Goal: Transaction & Acquisition: Purchase product/service

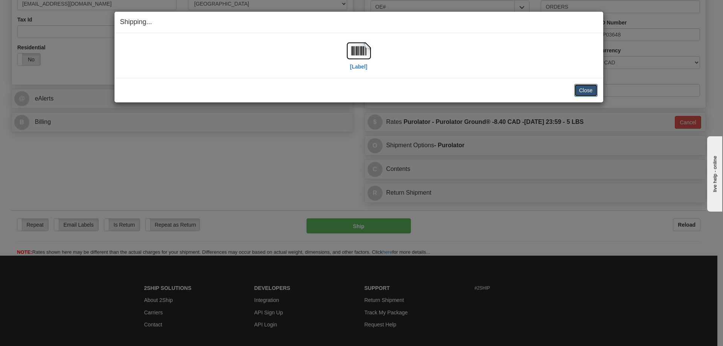
scroll to position [226, 0]
click at [583, 90] on button "Close" at bounding box center [585, 90] width 23 height 13
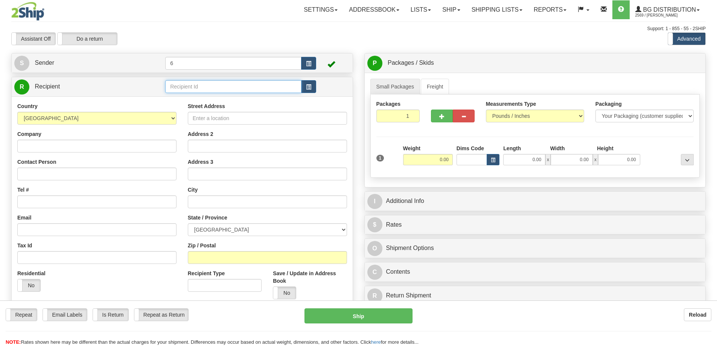
click at [181, 88] on input "text" at bounding box center [233, 86] width 136 height 13
type input "44001"
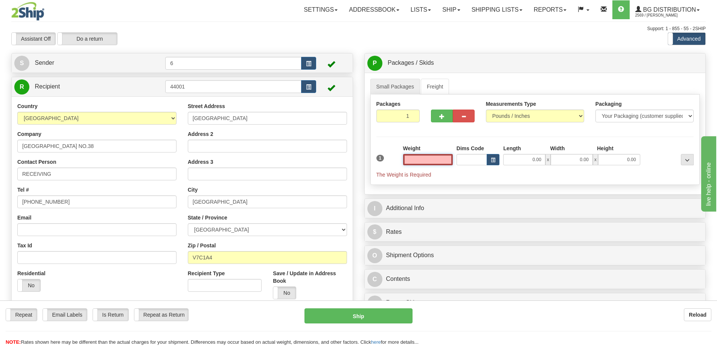
click at [435, 165] on input "text" at bounding box center [428, 159] width 50 height 11
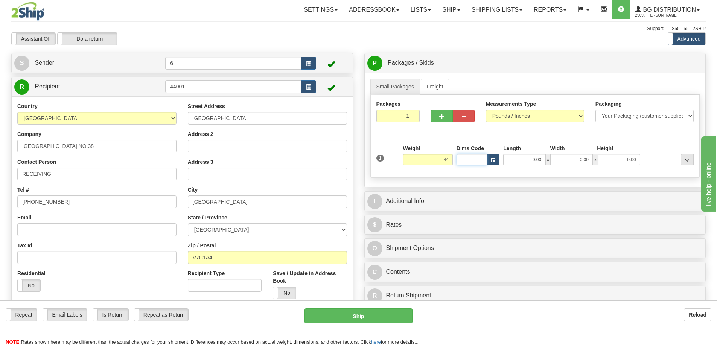
type input "44.00"
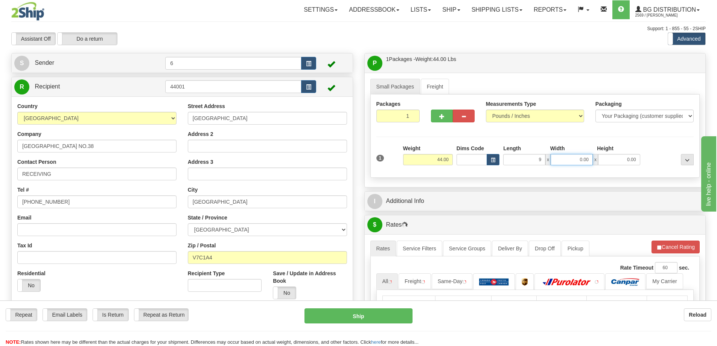
type input "9.00"
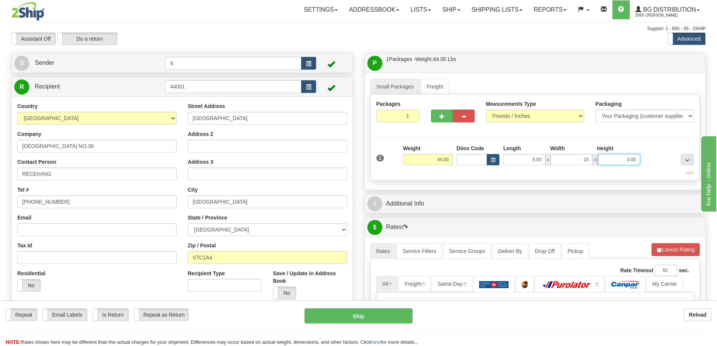
type input "15.00"
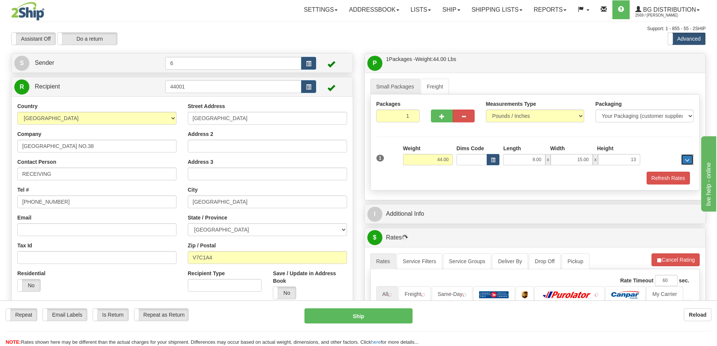
type input "13.00"
type input "19.00"
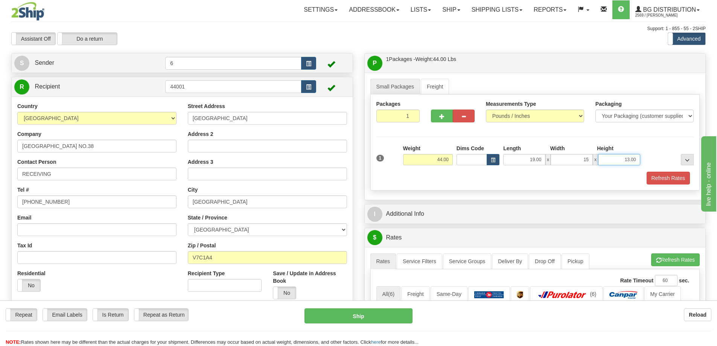
type input "15.00"
type input "13.00"
click at [445, 115] on button "button" at bounding box center [442, 116] width 22 height 13
radio input "true"
type input "2"
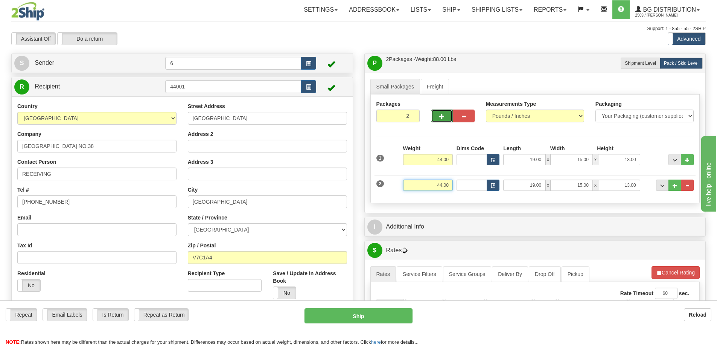
drag, startPoint x: 423, startPoint y: 186, endPoint x: 551, endPoint y: 165, distance: 129.6
click at [551, 165] on div "1 Weight 44.00 Dims Code" at bounding box center [535, 171] width 318 height 53
type input "32.00"
type input "17.00"
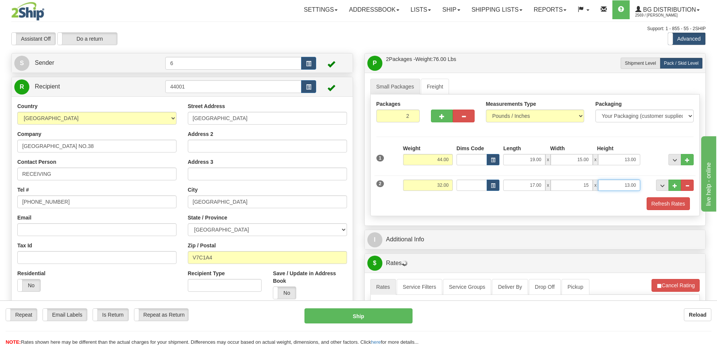
type input "15.00"
type input "11.00"
click at [676, 188] on button "..." at bounding box center [674, 185] width 13 height 11
type input "3"
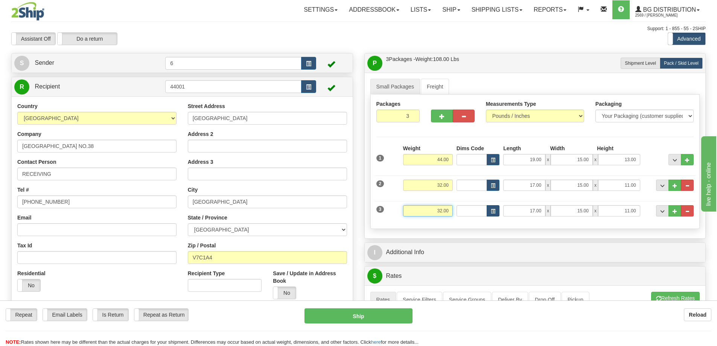
drag, startPoint x: 430, startPoint y: 206, endPoint x: 490, endPoint y: 211, distance: 60.4
click at [492, 212] on div "3 Weight 32.00 Dims Code Length Width Height" at bounding box center [535, 209] width 321 height 25
type input "25.00"
type input "18.00"
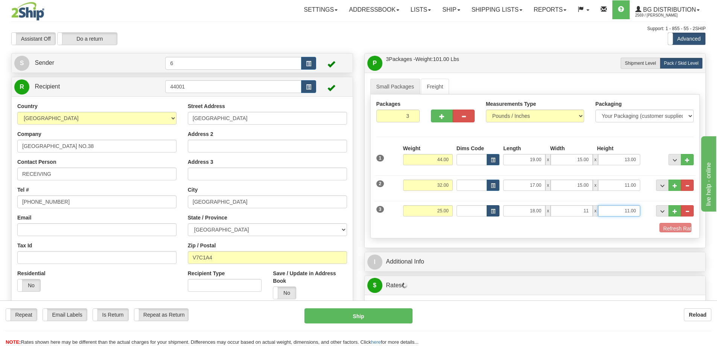
type input "11.00"
type input "6.00"
click at [445, 124] on div at bounding box center [452, 114] width 55 height 29
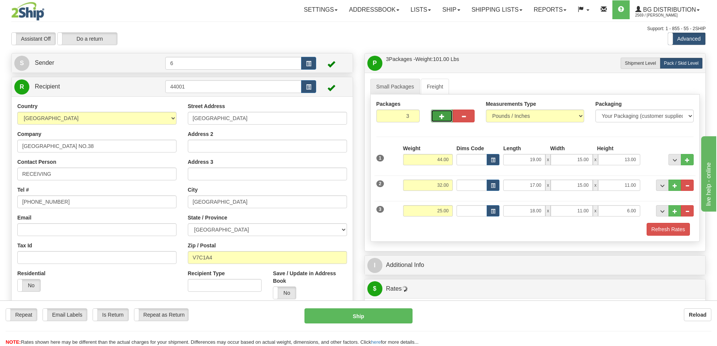
click at [440, 118] on span "button" at bounding box center [441, 116] width 5 height 5
type input "4"
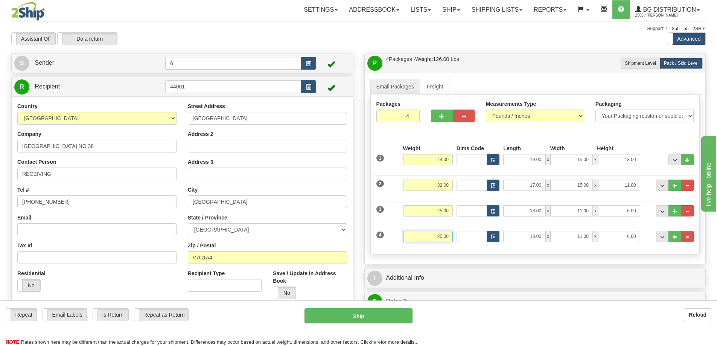
drag, startPoint x: 428, startPoint y: 241, endPoint x: 498, endPoint y: 240, distance: 70.0
click at [498, 240] on div "4 Weight 25.00 Dims Code Length Width Height" at bounding box center [535, 235] width 321 height 25
type input "20.00"
type input "16.00"
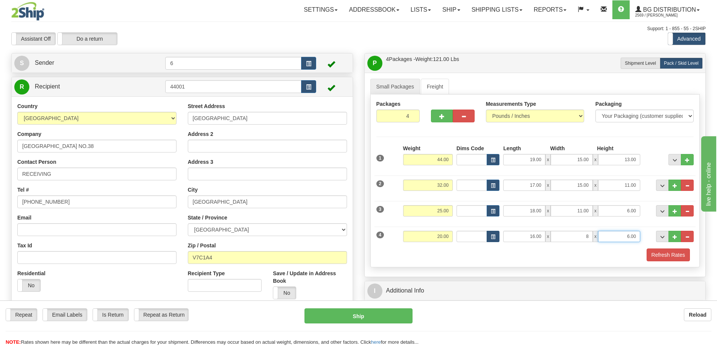
type input "8.00"
type input "9.00"
click at [673, 255] on button "Refresh Rates" at bounding box center [668, 254] width 43 height 13
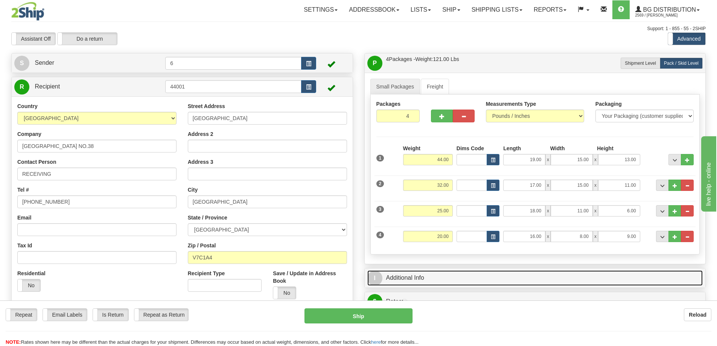
click at [426, 275] on link "I Additional Info" at bounding box center [535, 277] width 336 height 15
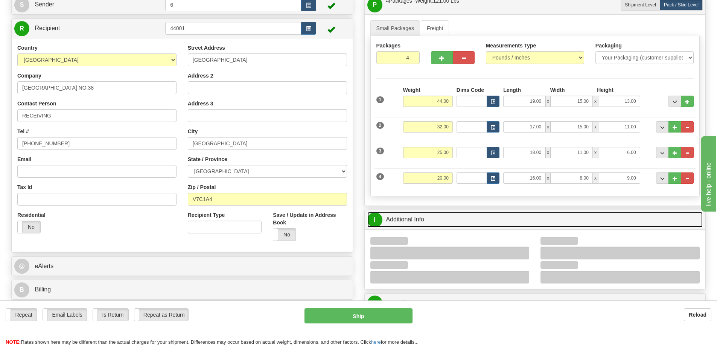
scroll to position [113, 0]
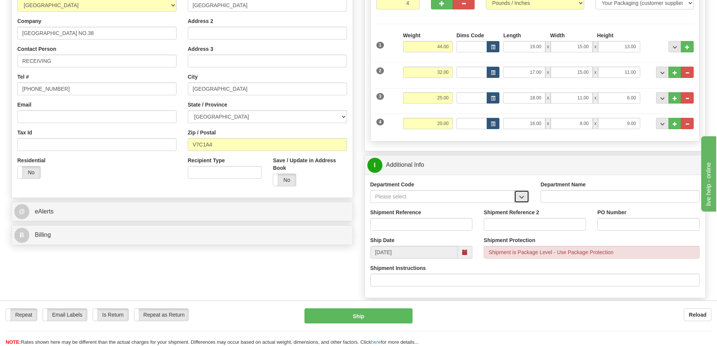
click at [521, 198] on span "button" at bounding box center [521, 197] width 5 height 5
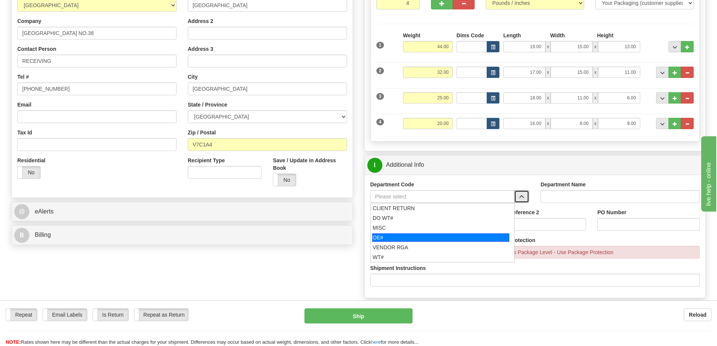
click at [384, 234] on li "OE#" at bounding box center [443, 238] width 144 height 10
type input "OE#"
type input "ORDERS"
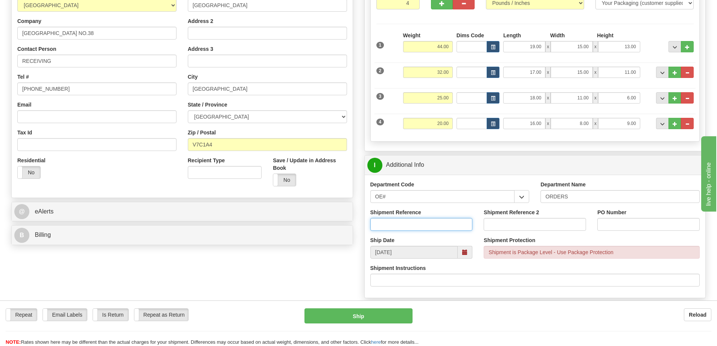
click at [386, 221] on input "Shipment Reference" at bounding box center [421, 224] width 102 height 13
type input "32138 32120 26756 26642-02"
paste input "32138 32120 26756 26642-02"
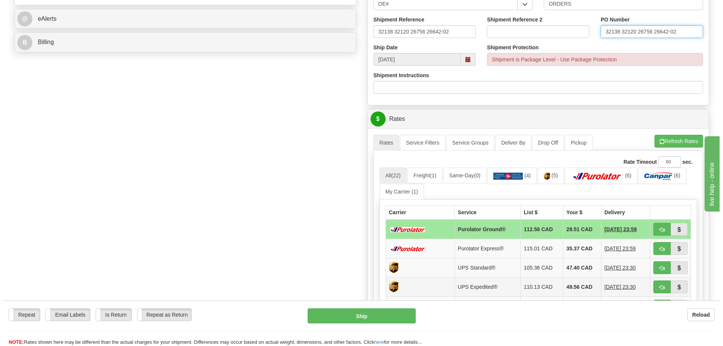
scroll to position [376, 0]
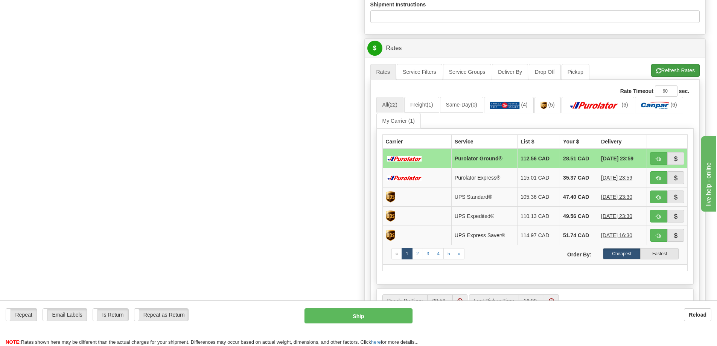
type input "32138 32120 26756 26642-02"
drag, startPoint x: 663, startPoint y: 73, endPoint x: 659, endPoint y: 72, distance: 4.2
click at [663, 73] on button "Refresh Rates" at bounding box center [675, 70] width 49 height 13
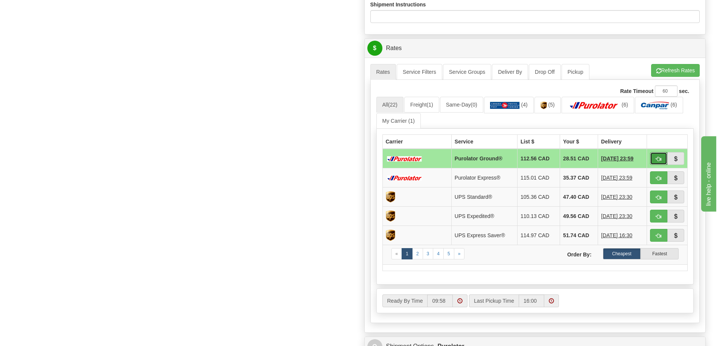
click at [659, 156] on button "button" at bounding box center [658, 158] width 17 height 13
type input "260"
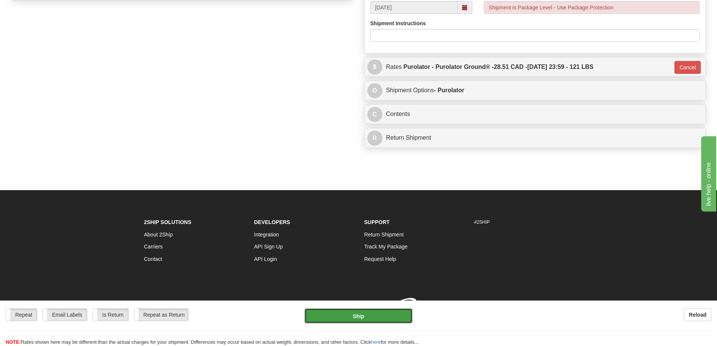
click at [372, 318] on button "Ship" at bounding box center [359, 315] width 108 height 15
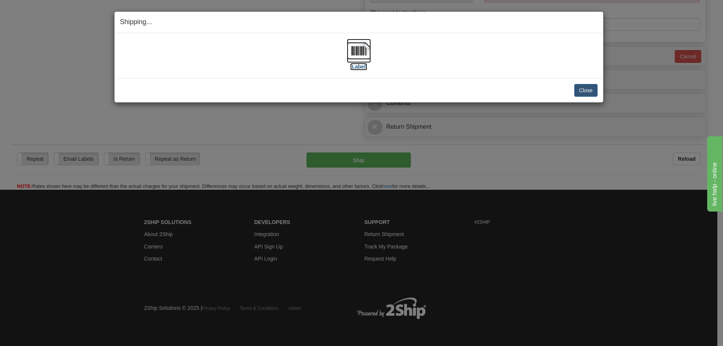
click at [356, 68] on label "[Label]" at bounding box center [358, 67] width 17 height 8
click at [581, 89] on button "Close" at bounding box center [585, 90] width 23 height 13
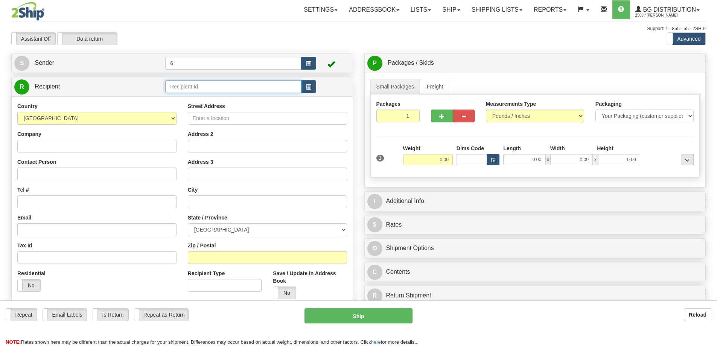
click at [198, 87] on input "text" at bounding box center [233, 86] width 136 height 13
type input "44008"
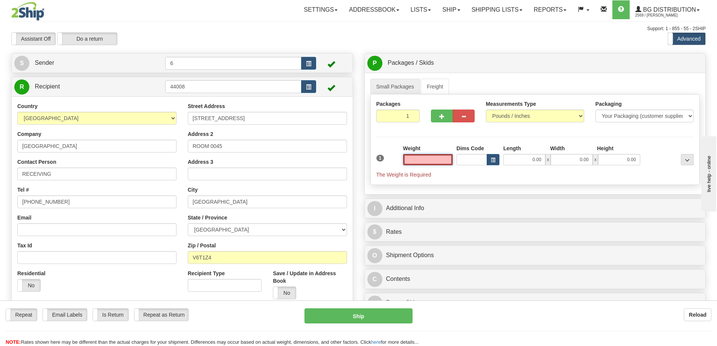
click at [436, 163] on input "text" at bounding box center [428, 159] width 50 height 11
type input "2.00"
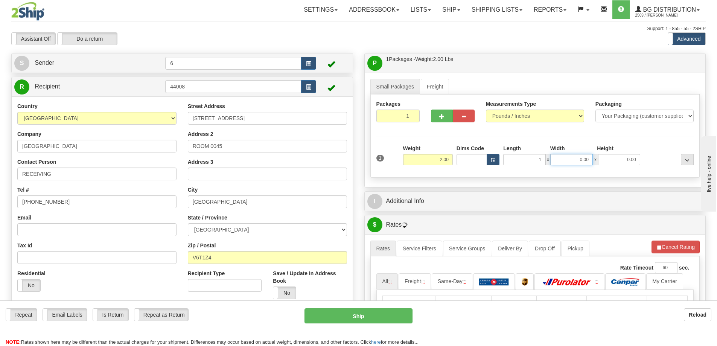
type input "1.00"
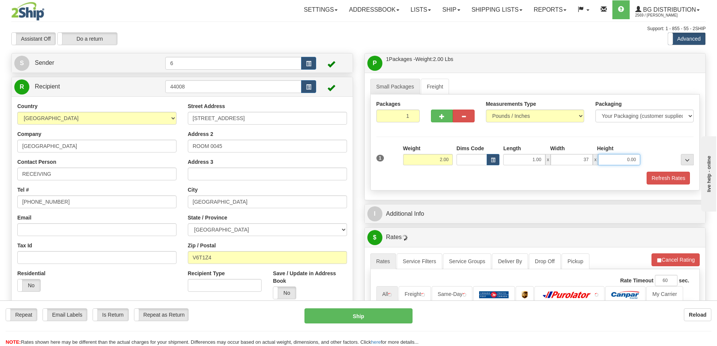
type input "37.00"
type input "7.00"
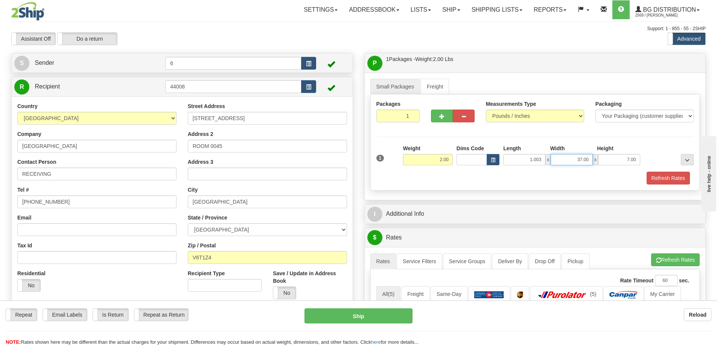
type input "1.00"
type input "7.00"
type input "13.00"
type input "7.00"
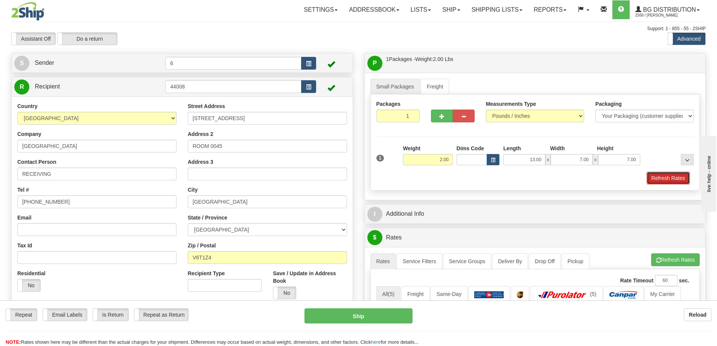
click at [682, 178] on button "Refresh Rates" at bounding box center [668, 178] width 43 height 13
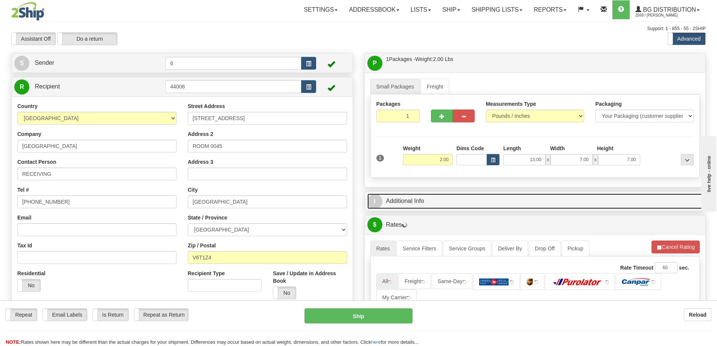
click at [660, 197] on link "I Additional Info" at bounding box center [535, 200] width 336 height 15
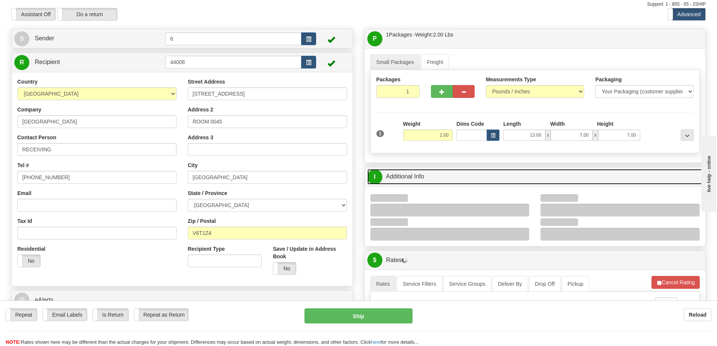
scroll to position [38, 0]
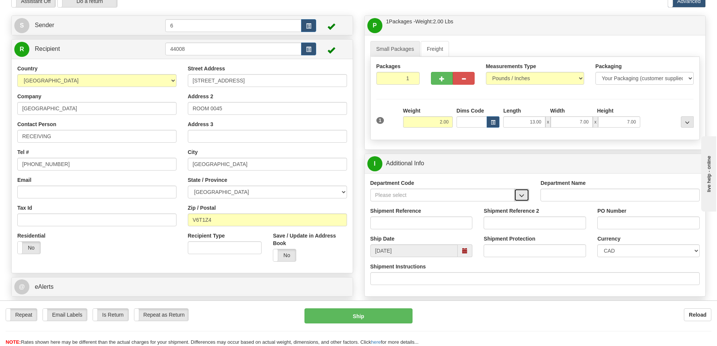
click at [521, 198] on span "button" at bounding box center [521, 195] width 5 height 5
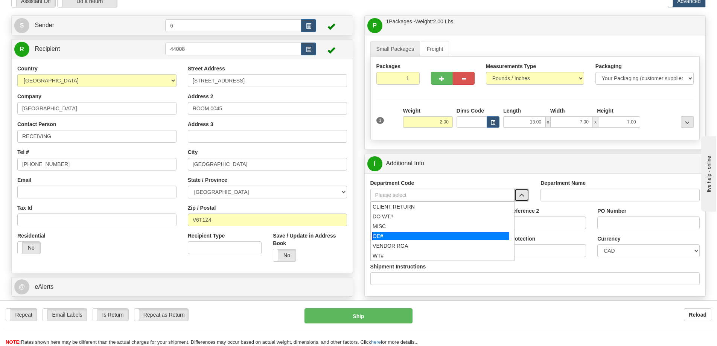
click at [424, 235] on div "OE#" at bounding box center [440, 236] width 137 height 8
type input "OE#"
type input "ORDERS"
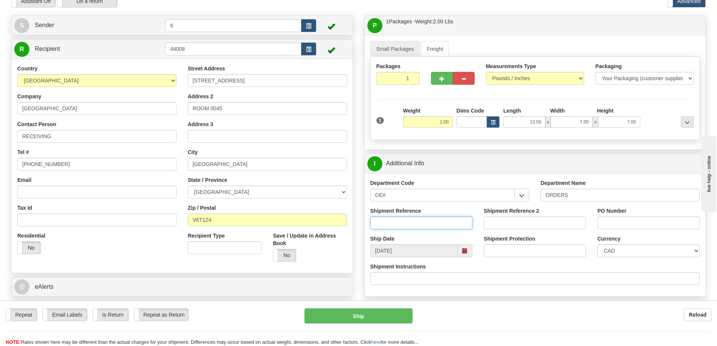
click at [422, 223] on input "Shipment Reference" at bounding box center [421, 222] width 102 height 13
type input "60032136-00"
type input "123664"
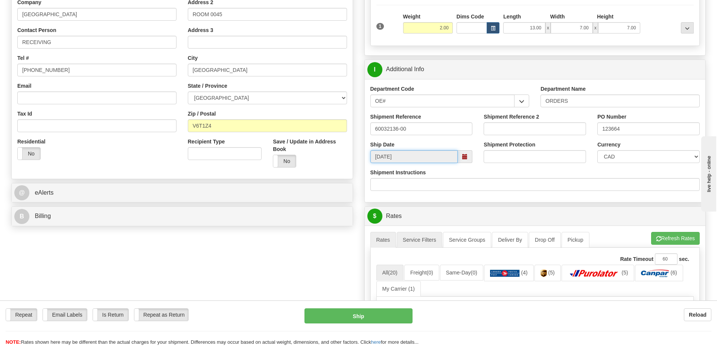
scroll to position [188, 0]
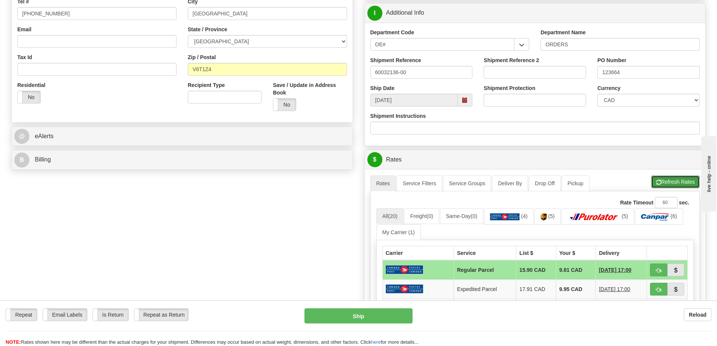
click at [682, 177] on button "Refresh Rates" at bounding box center [675, 181] width 49 height 13
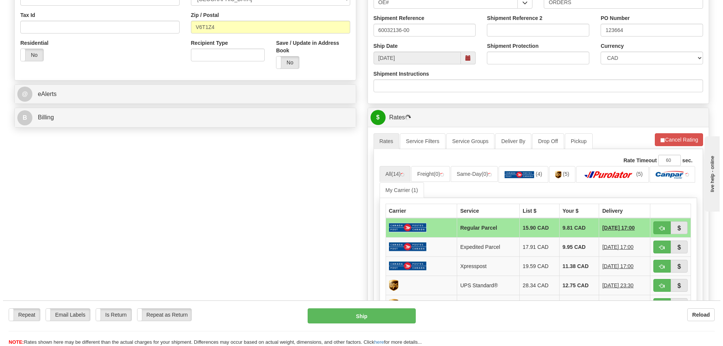
scroll to position [301, 0]
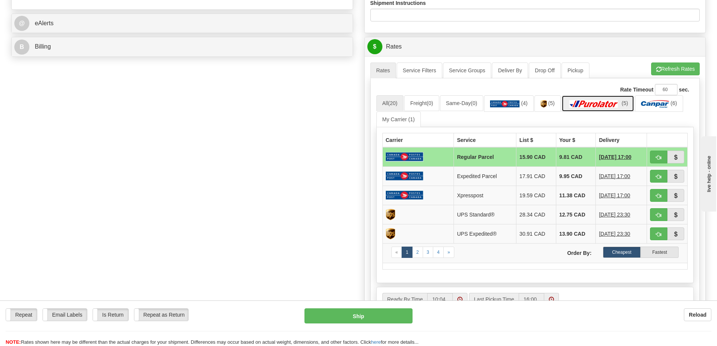
click at [620, 105] on img at bounding box center [594, 104] width 53 height 8
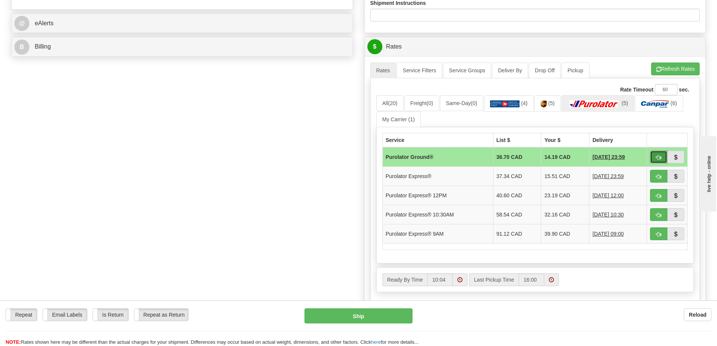
click at [662, 156] on button "button" at bounding box center [658, 157] width 17 height 13
type input "260"
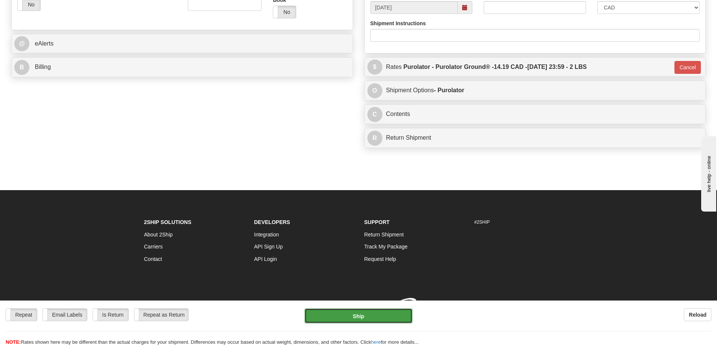
click at [346, 314] on button "Ship" at bounding box center [359, 315] width 108 height 15
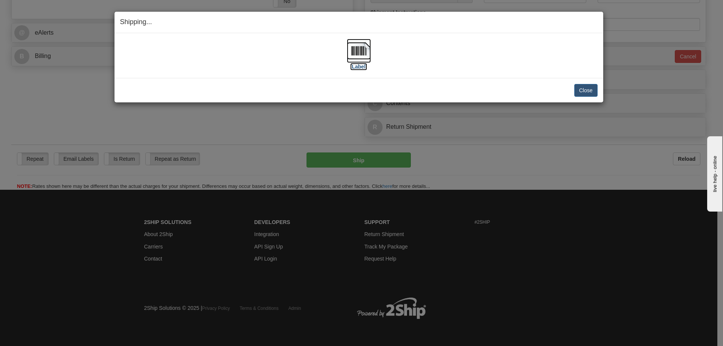
click at [360, 67] on label "[Label]" at bounding box center [358, 67] width 17 height 8
drag, startPoint x: 589, startPoint y: 91, endPoint x: 592, endPoint y: 99, distance: 9.2
click at [591, 92] on button "Close" at bounding box center [585, 90] width 23 height 13
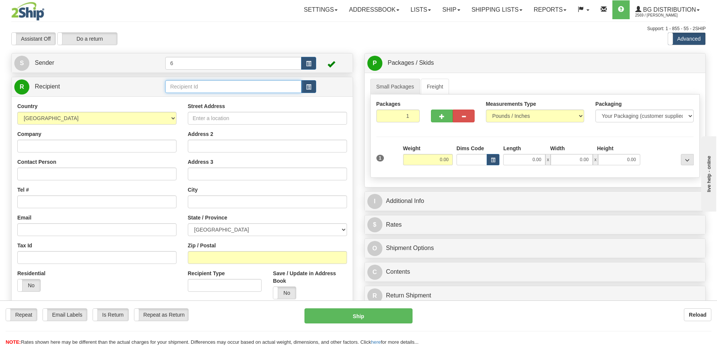
click at [215, 85] on input "text" at bounding box center [233, 86] width 136 height 13
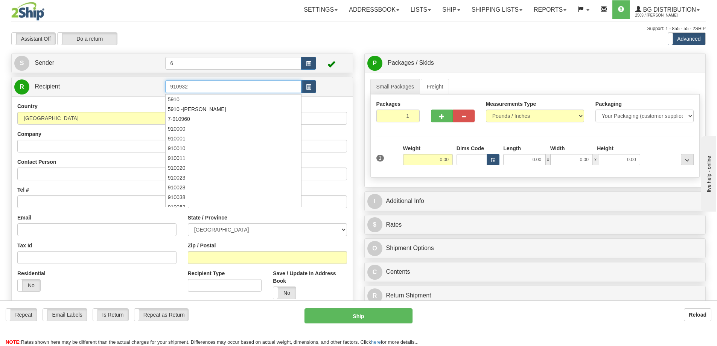
type input "910932"
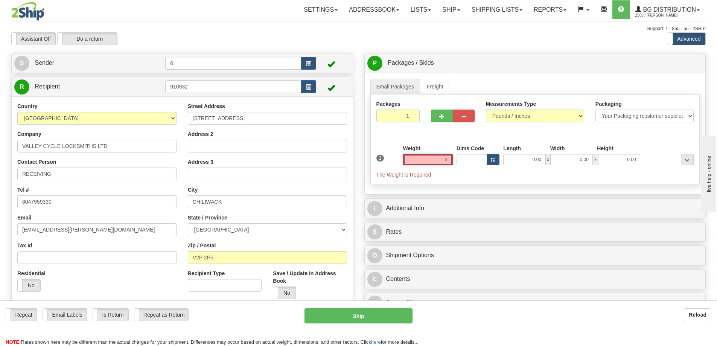
click button "Delete" at bounding box center [0, 0] width 0 height 0
type input "3.00"
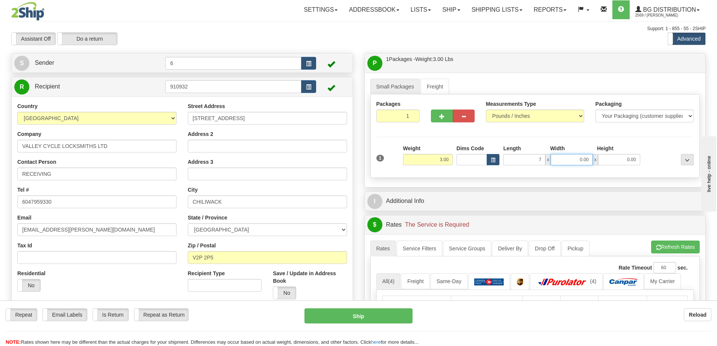
type input "7.00"
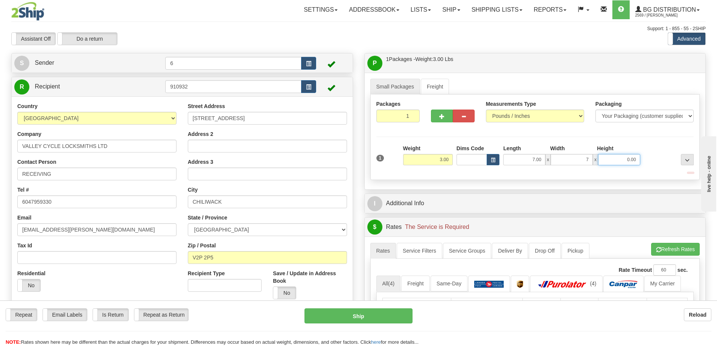
type input "7.00"
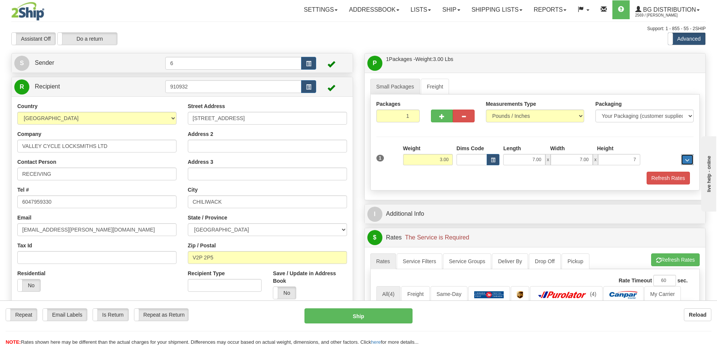
type input "7.00"
click at [663, 173] on button "Refresh Rates" at bounding box center [668, 178] width 43 height 13
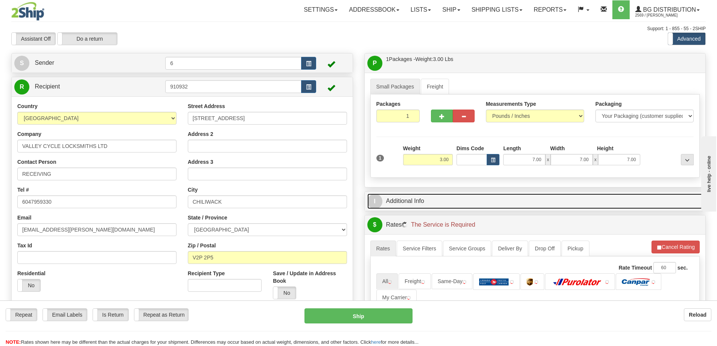
click at [598, 205] on link "I Additional Info" at bounding box center [535, 200] width 336 height 15
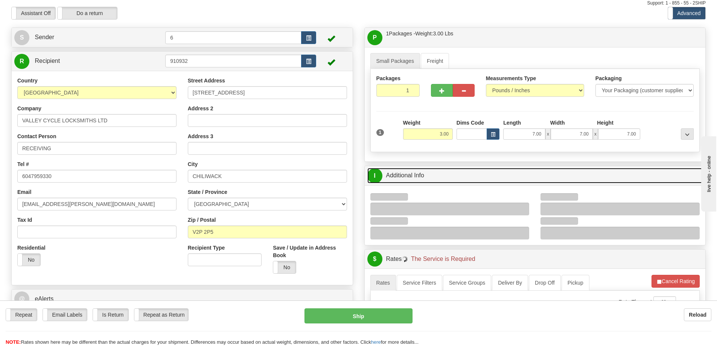
scroll to position [38, 0]
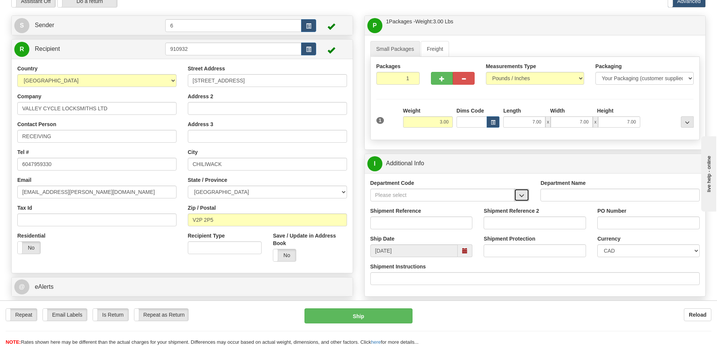
click at [521, 192] on button "button" at bounding box center [521, 195] width 15 height 13
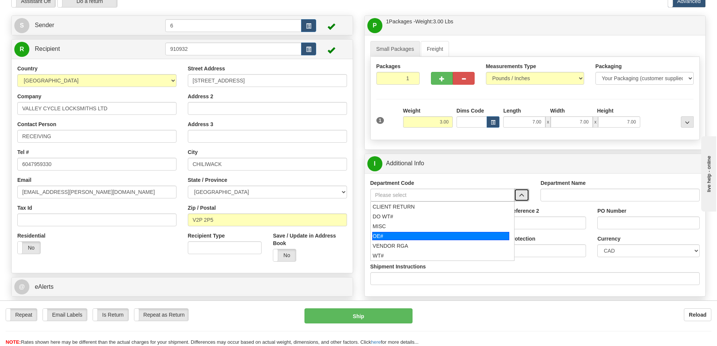
click at [428, 235] on div "OE#" at bounding box center [440, 236] width 137 height 8
type input "OE#"
type input "ORDERS"
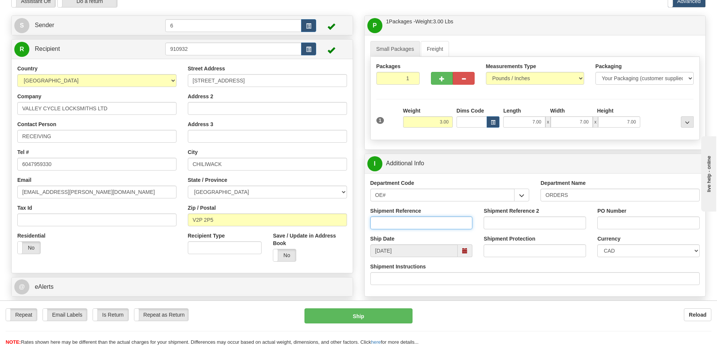
click at [425, 225] on input "Shipment Reference" at bounding box center [421, 222] width 102 height 13
type input "60030538-01"
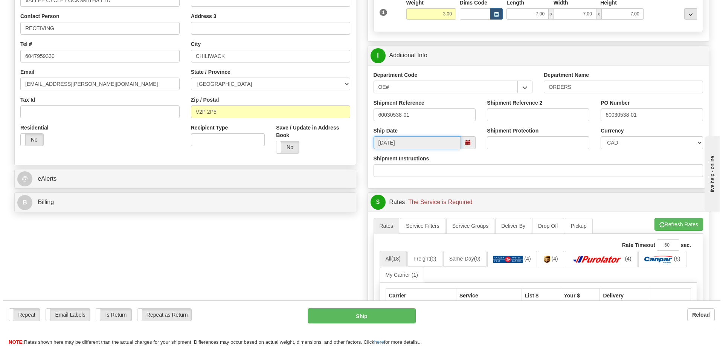
scroll to position [226, 0]
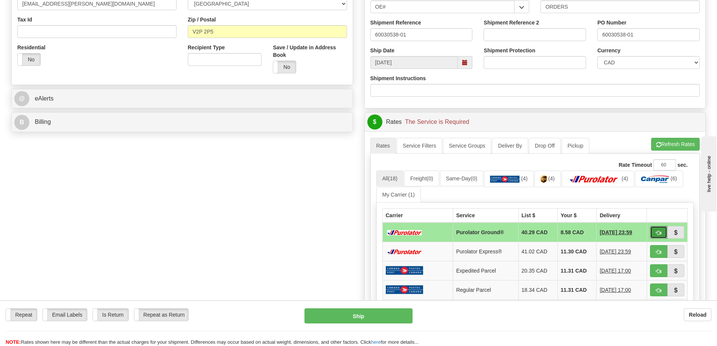
click at [657, 230] on button "button" at bounding box center [658, 232] width 17 height 13
type input "260"
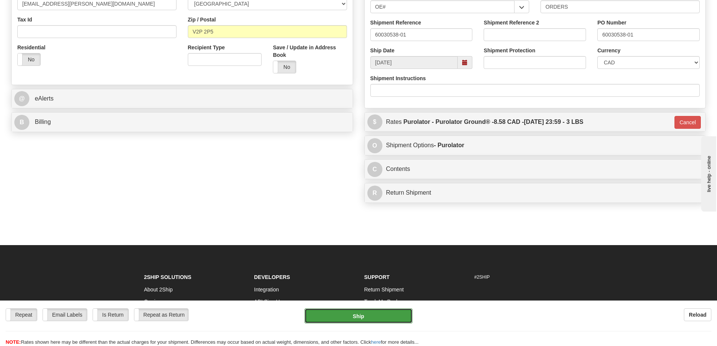
click at [355, 314] on button "Ship" at bounding box center [359, 315] width 108 height 15
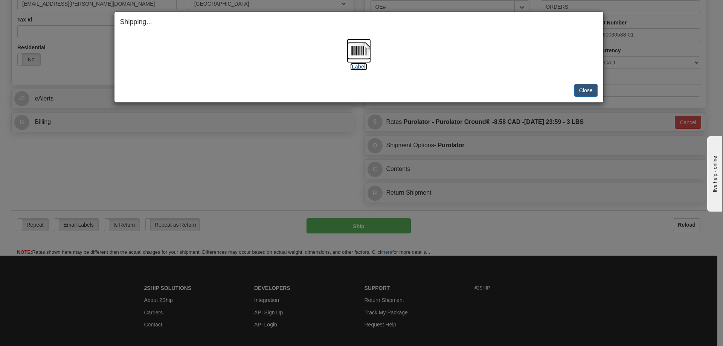
click at [365, 69] on label "[Label]" at bounding box center [358, 67] width 17 height 8
